Goal: Task Accomplishment & Management: Manage account settings

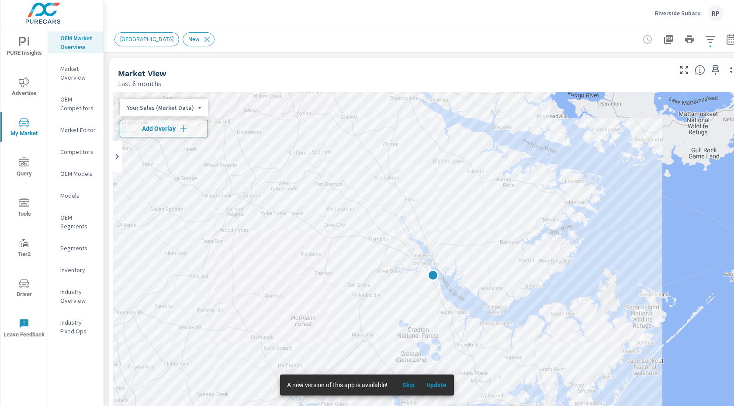
scroll to position [0, 0]
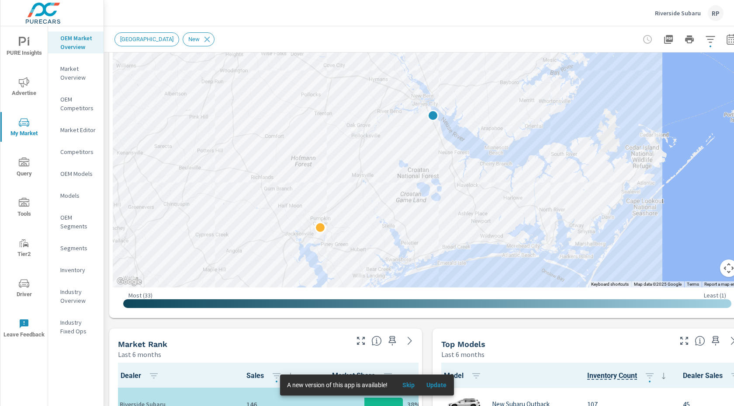
click at [712, 13] on div "RP" at bounding box center [716, 13] width 16 height 16
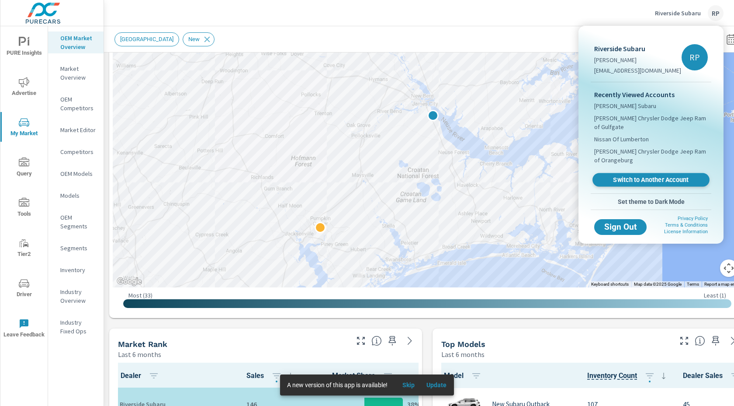
click at [644, 176] on span "Switch to Another Account" at bounding box center [650, 180] width 107 height 8
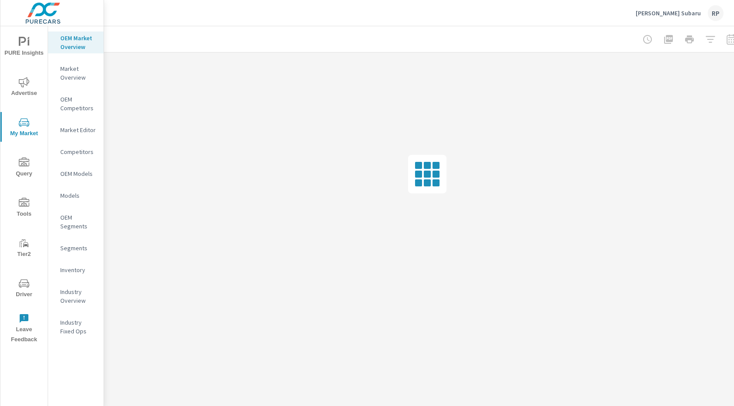
click at [713, 17] on div "RP" at bounding box center [716, 13] width 16 height 16
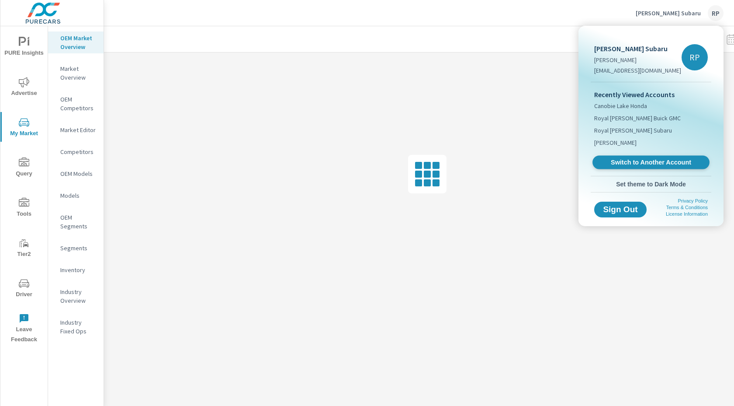
click at [646, 157] on link "Switch to Another Account" at bounding box center [651, 163] width 117 height 14
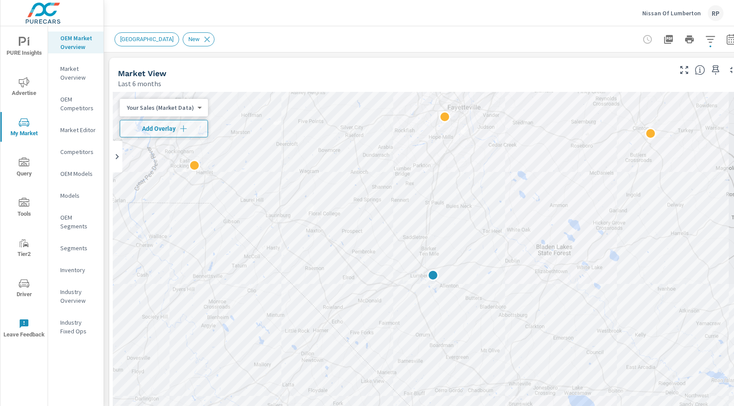
click at [27, 285] on icon "nav menu" at bounding box center [24, 283] width 10 height 8
